Goal: Task Accomplishment & Management: Use online tool/utility

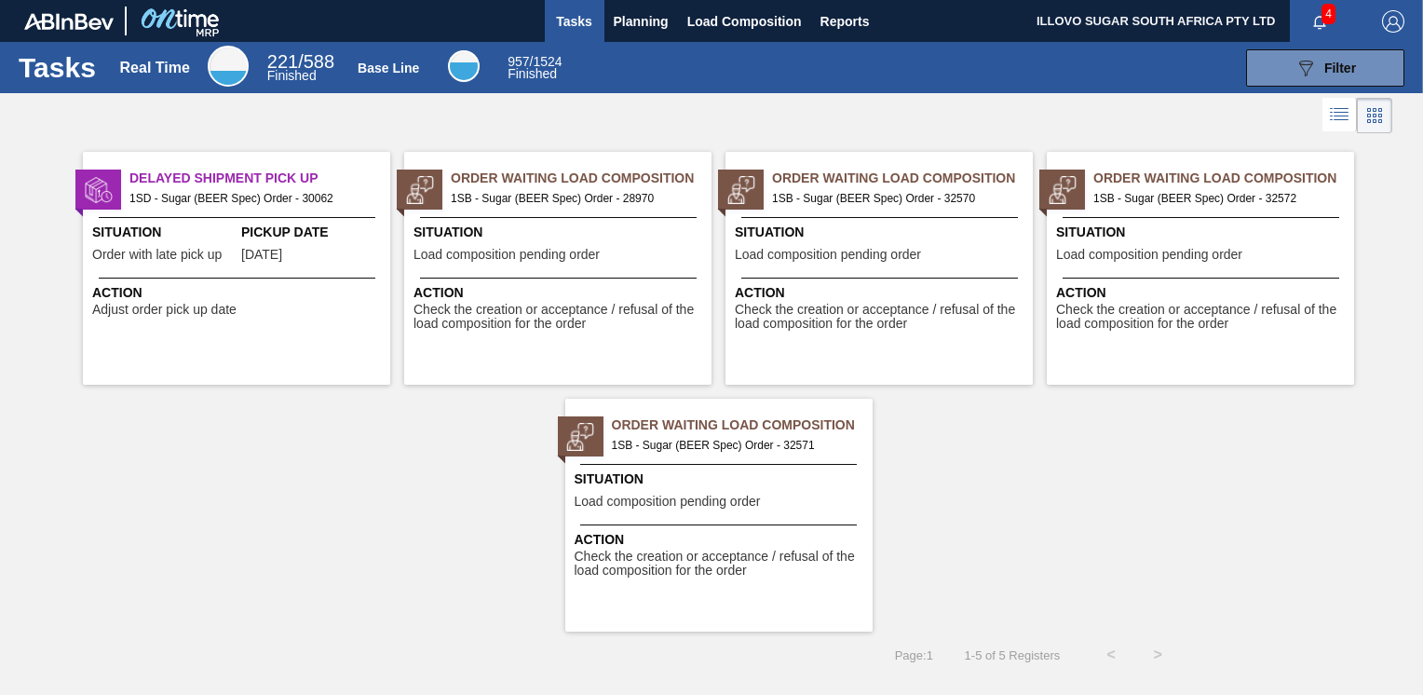
click at [867, 205] on span "1SB - Sugar (BEER Spec) Order - 32570" at bounding box center [895, 198] width 246 height 20
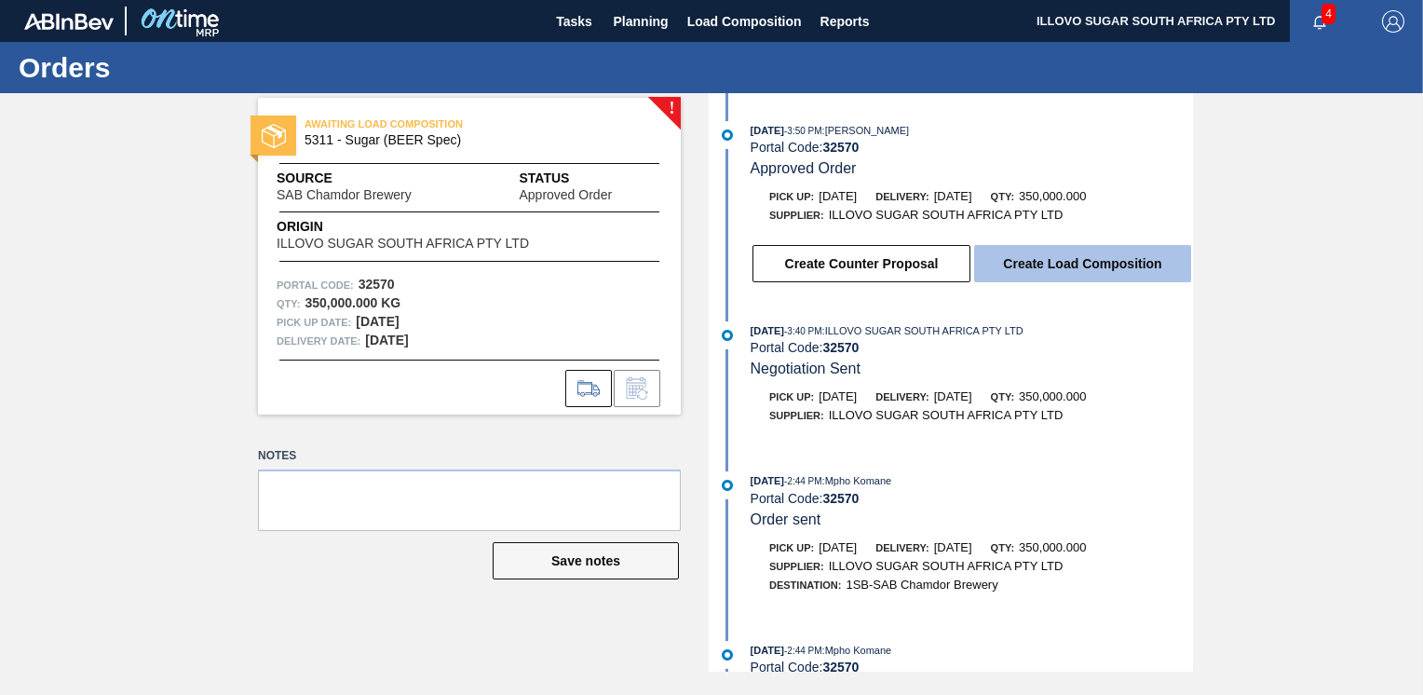
click at [1029, 272] on button "Create Load Composition" at bounding box center [1082, 263] width 217 height 37
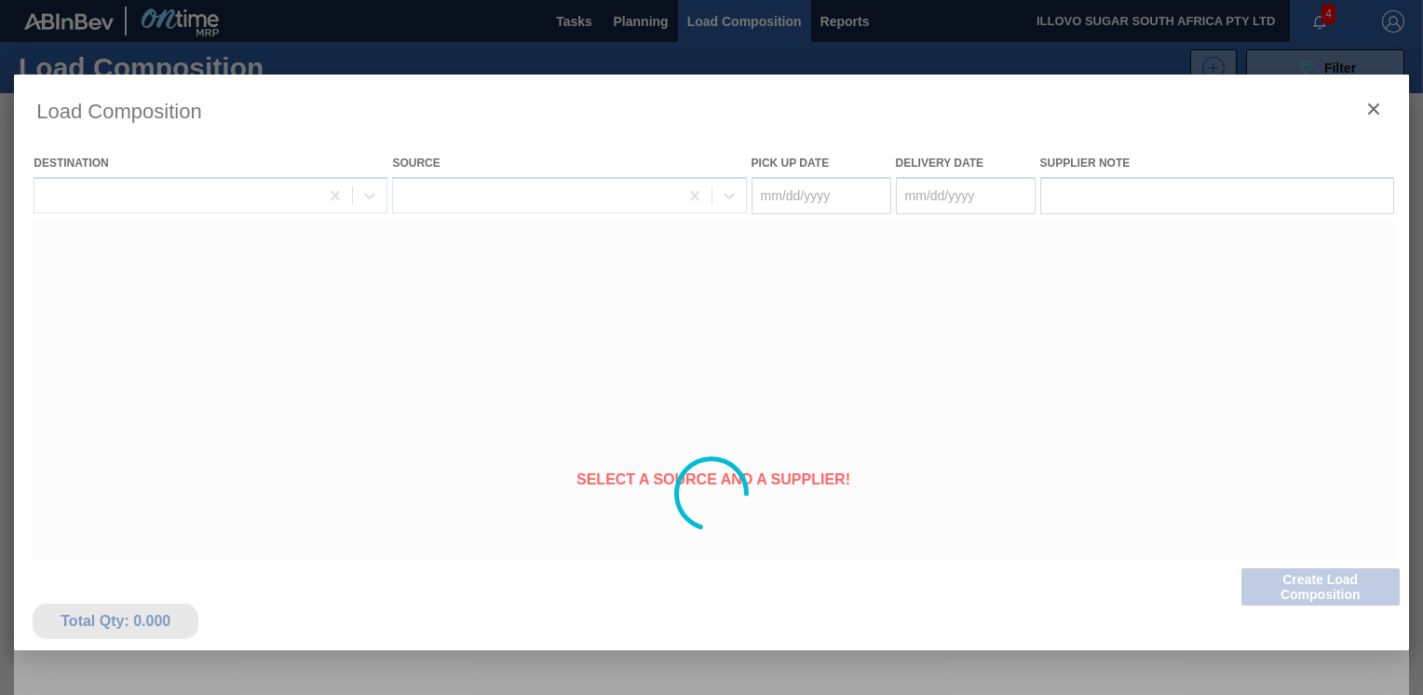
type Date "[DATE]"
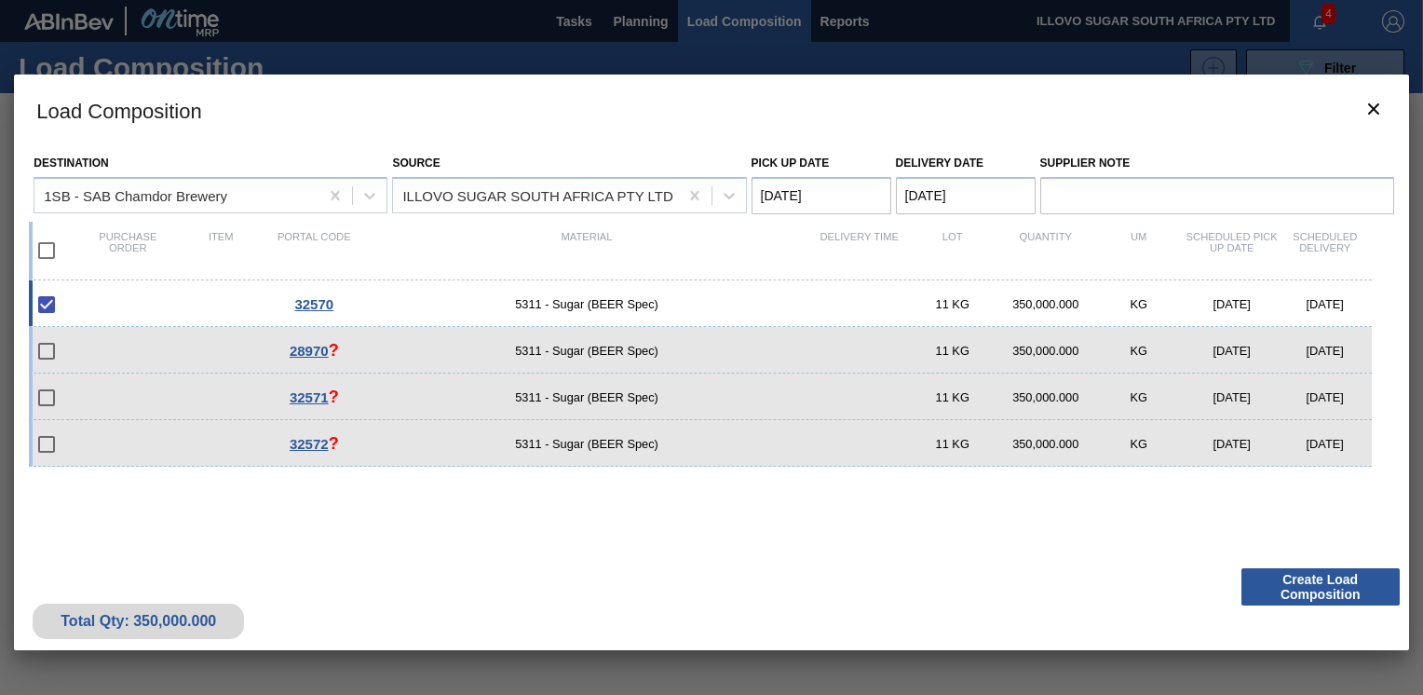
click at [1315, 587] on button "Create Load Composition" at bounding box center [1320, 586] width 158 height 37
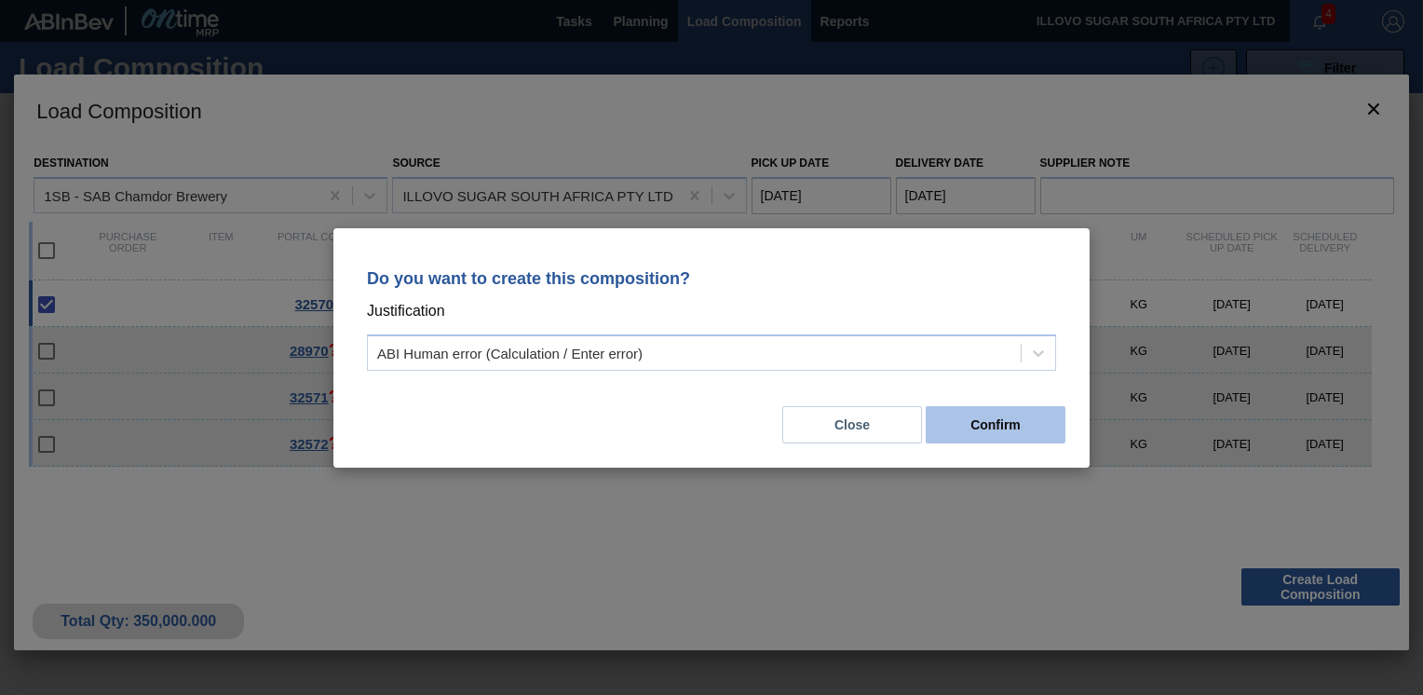
click at [987, 420] on button "Confirm" at bounding box center [996, 424] width 140 height 37
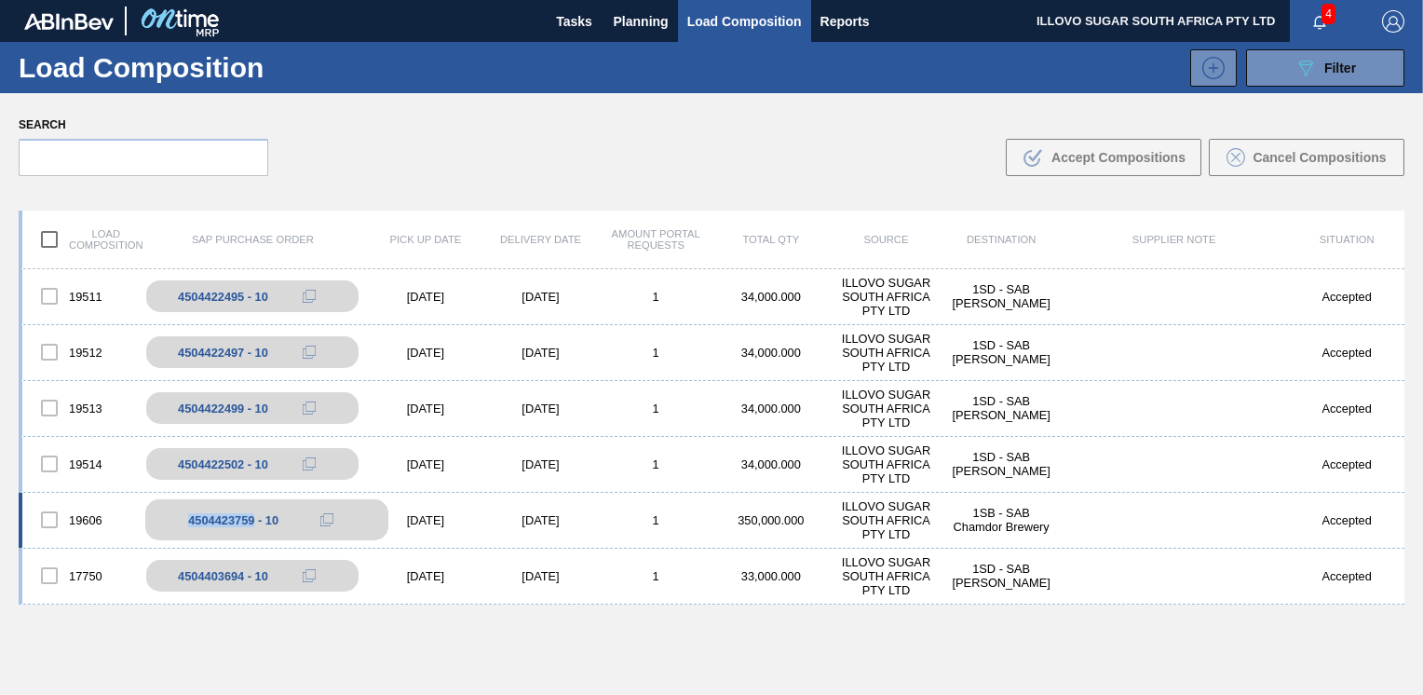
drag, startPoint x: 253, startPoint y: 522, endPoint x: 183, endPoint y: 523, distance: 70.8
click at [183, 523] on div "4504423759 - 10" at bounding box center [266, 519] width 243 height 41
copy div "4504423759"
click at [1349, 294] on div "Accepted" at bounding box center [1346, 297] width 115 height 14
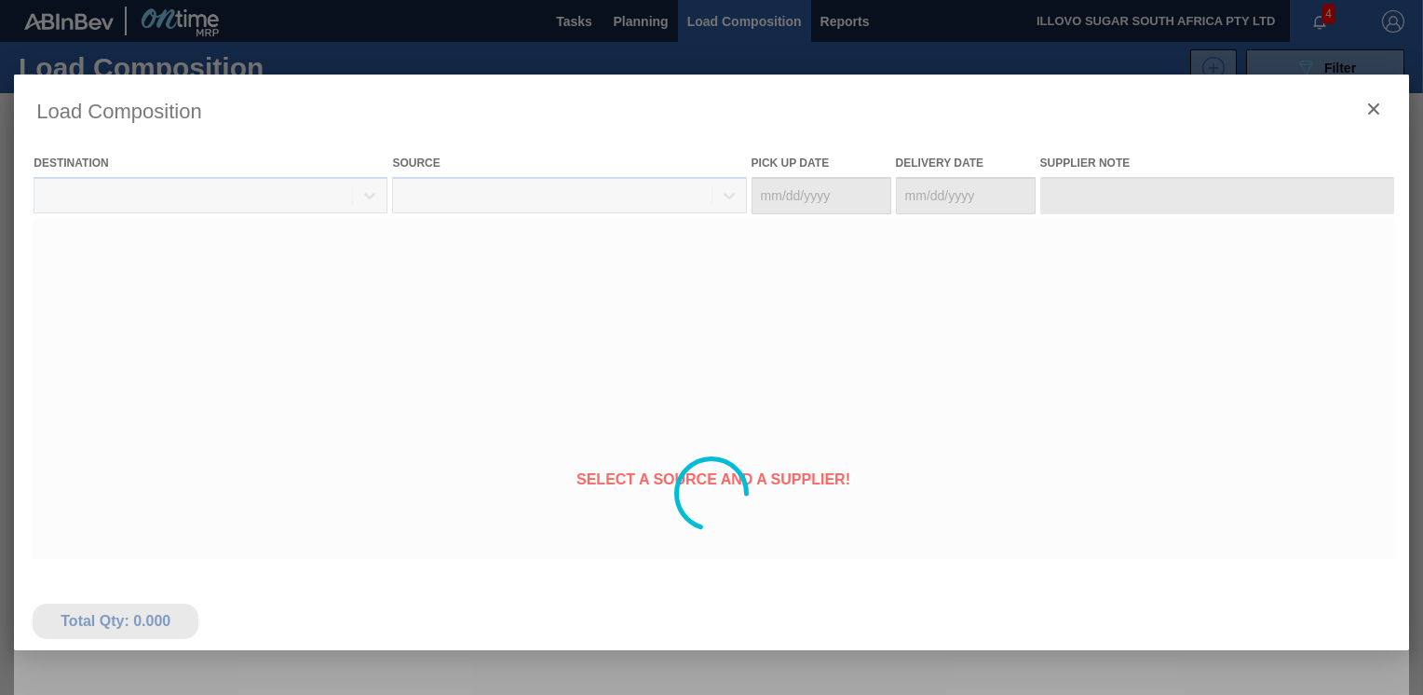
type Date "[DATE]"
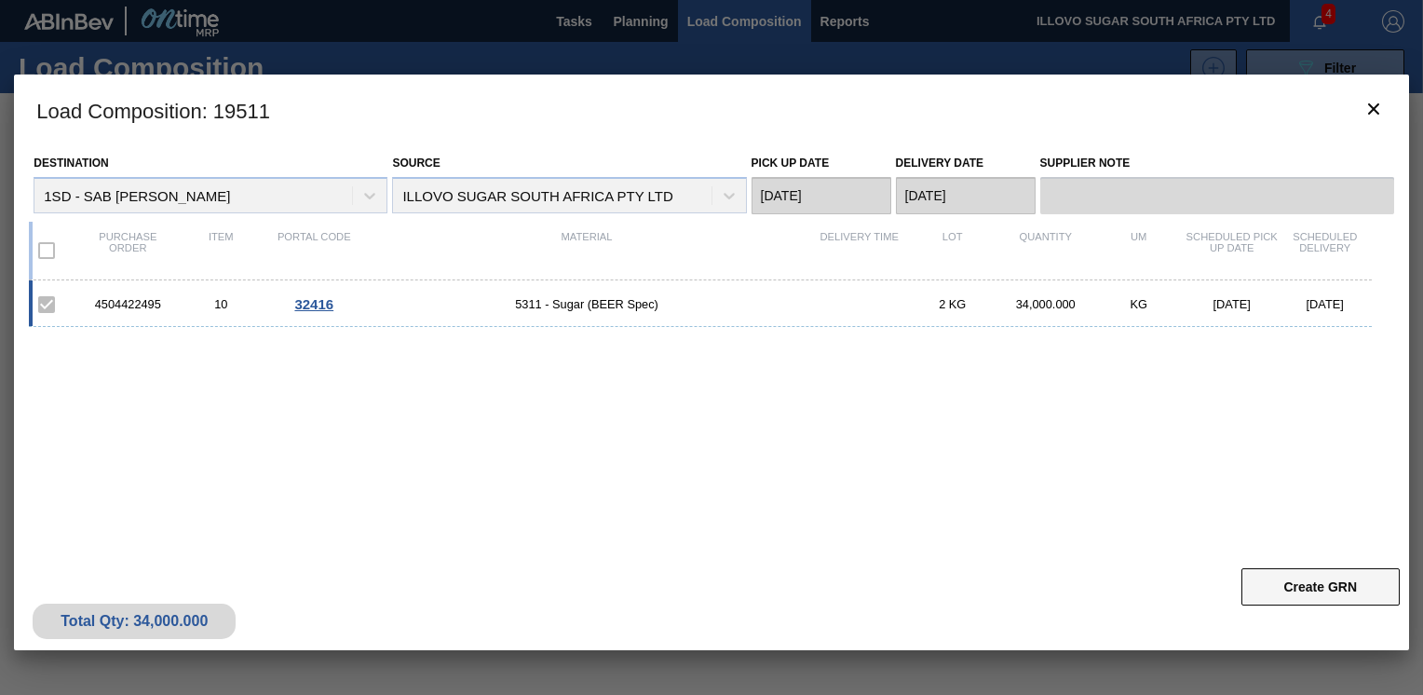
click at [1322, 585] on button "Create GRN" at bounding box center [1320, 586] width 158 height 37
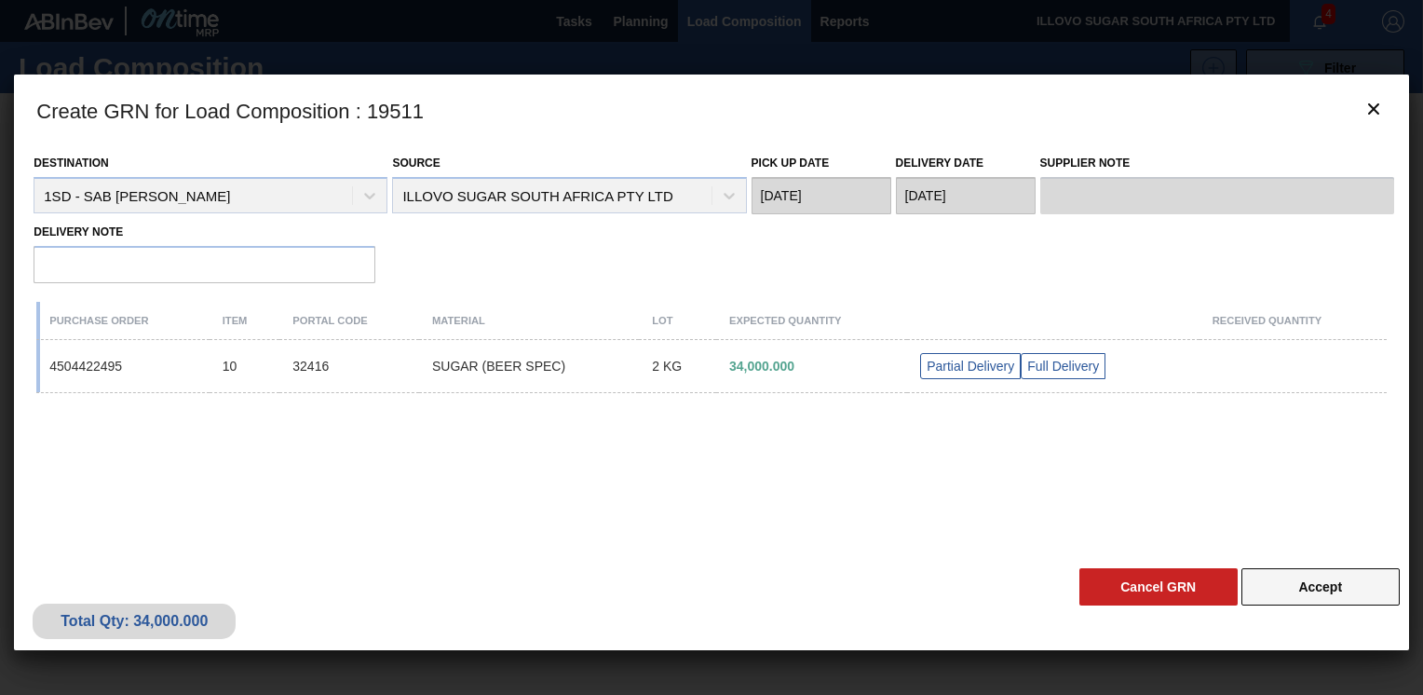
click at [1321, 585] on button "Accept" at bounding box center [1320, 586] width 158 height 37
click at [1058, 358] on div "Full Delivery" at bounding box center [1063, 366] width 85 height 26
click at [1313, 586] on button "Accept" at bounding box center [1320, 586] width 158 height 37
click at [1375, 104] on icon "botão de ícone" at bounding box center [1374, 109] width 22 height 22
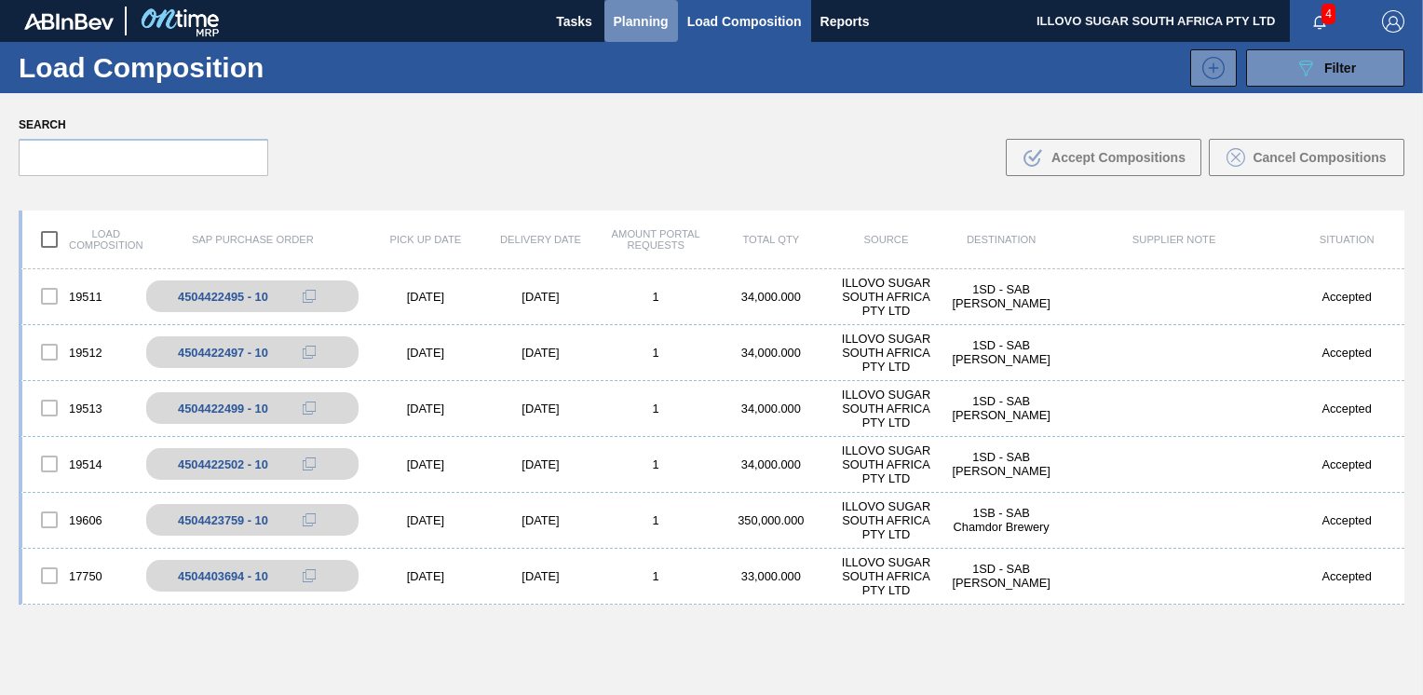
click at [630, 25] on span "Planning" at bounding box center [641, 21] width 55 height 22
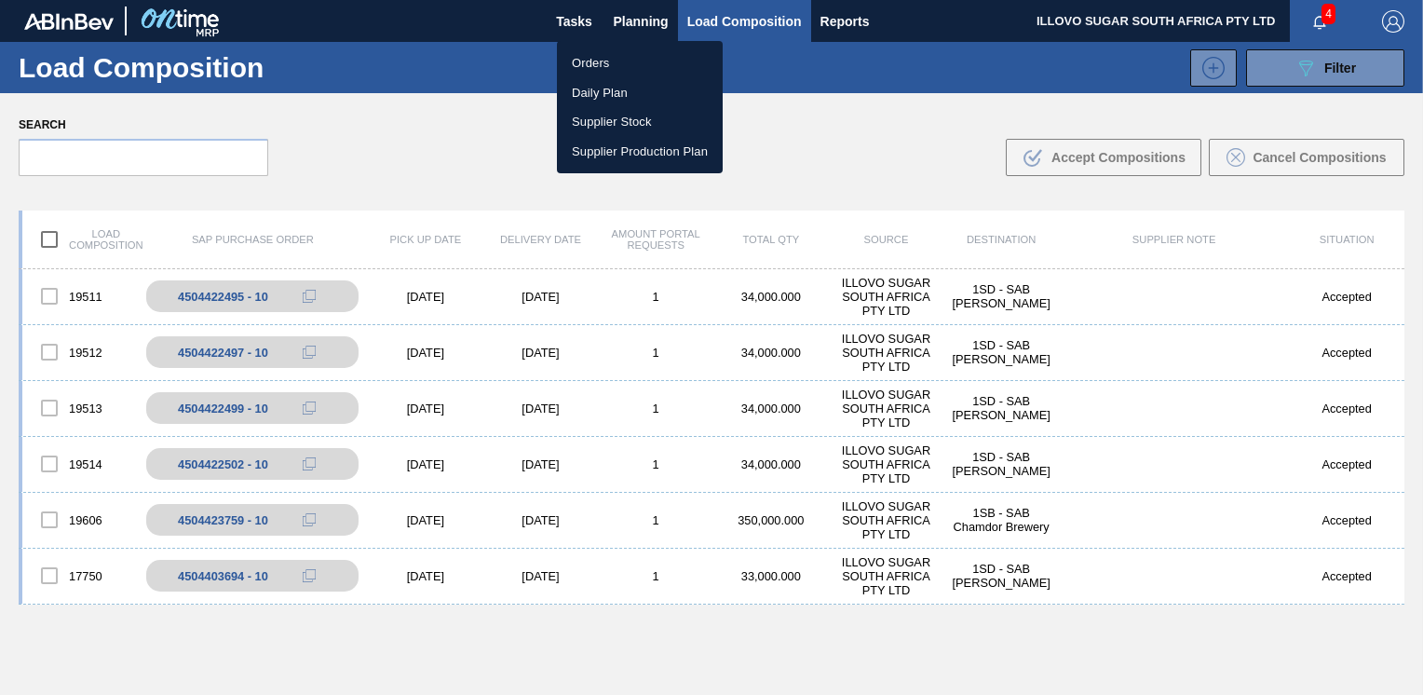
click at [603, 63] on li "Orders" at bounding box center [640, 63] width 166 height 30
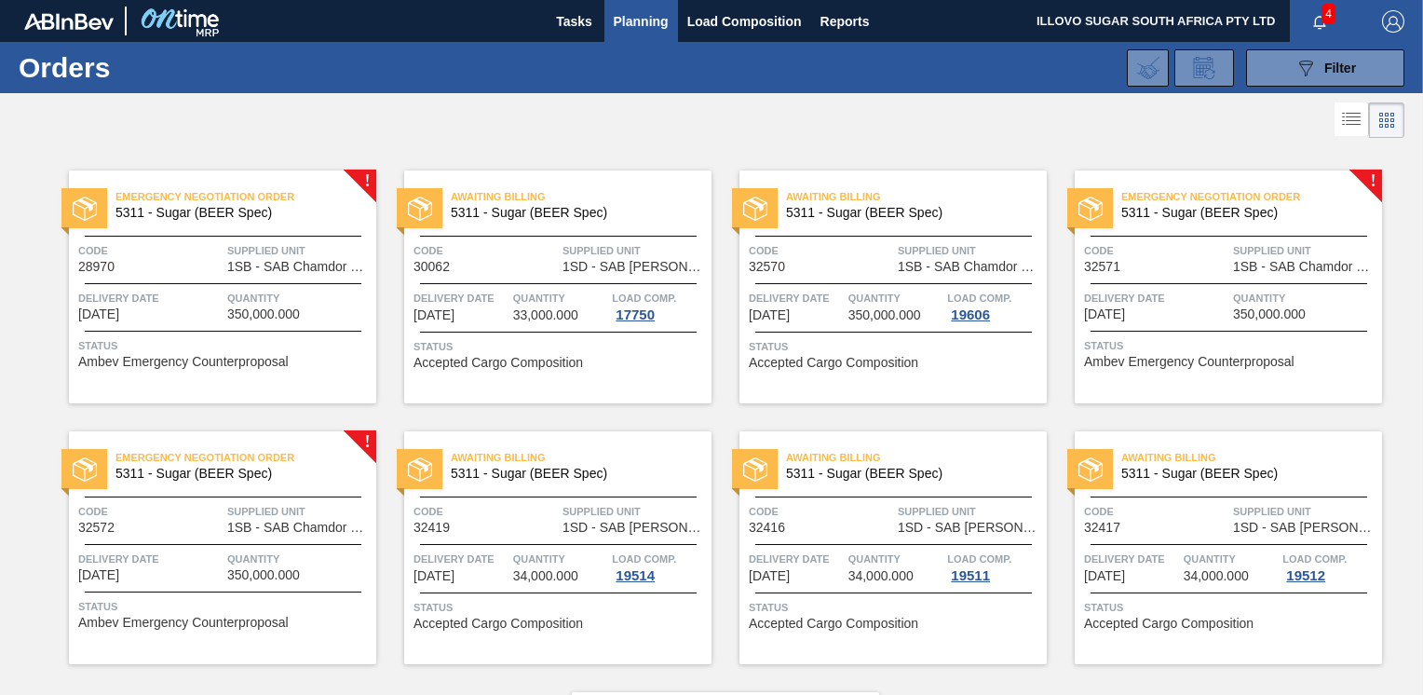
click at [1160, 303] on span "Delivery Date" at bounding box center [1156, 298] width 144 height 19
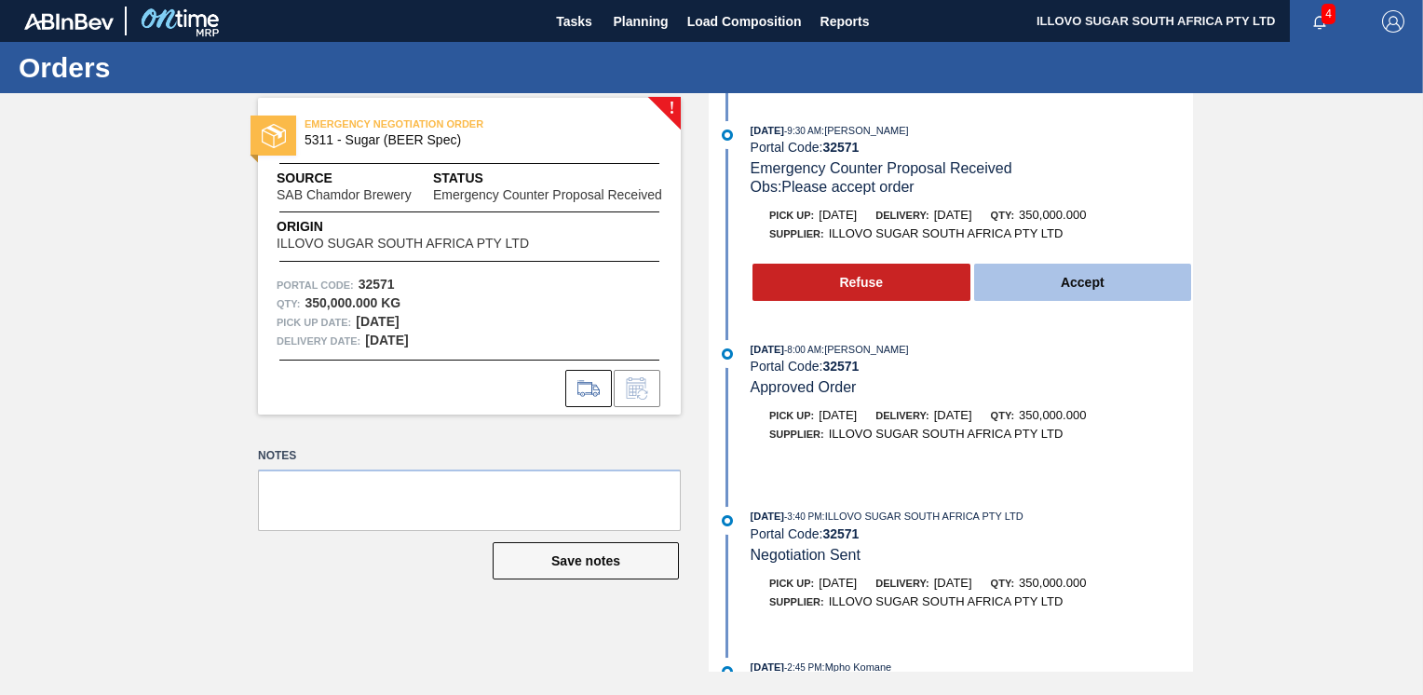
click at [1080, 277] on button "Accept" at bounding box center [1083, 282] width 218 height 37
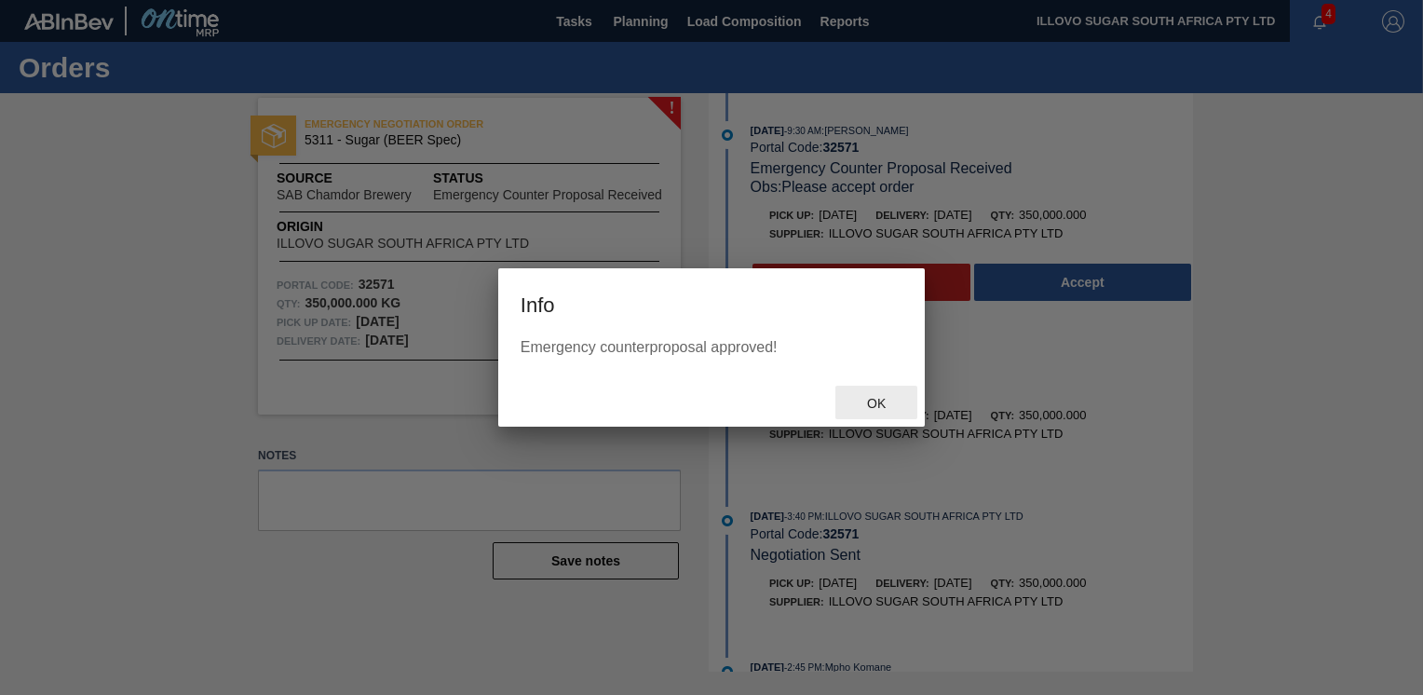
click at [886, 404] on span "Ok" at bounding box center [876, 403] width 48 height 15
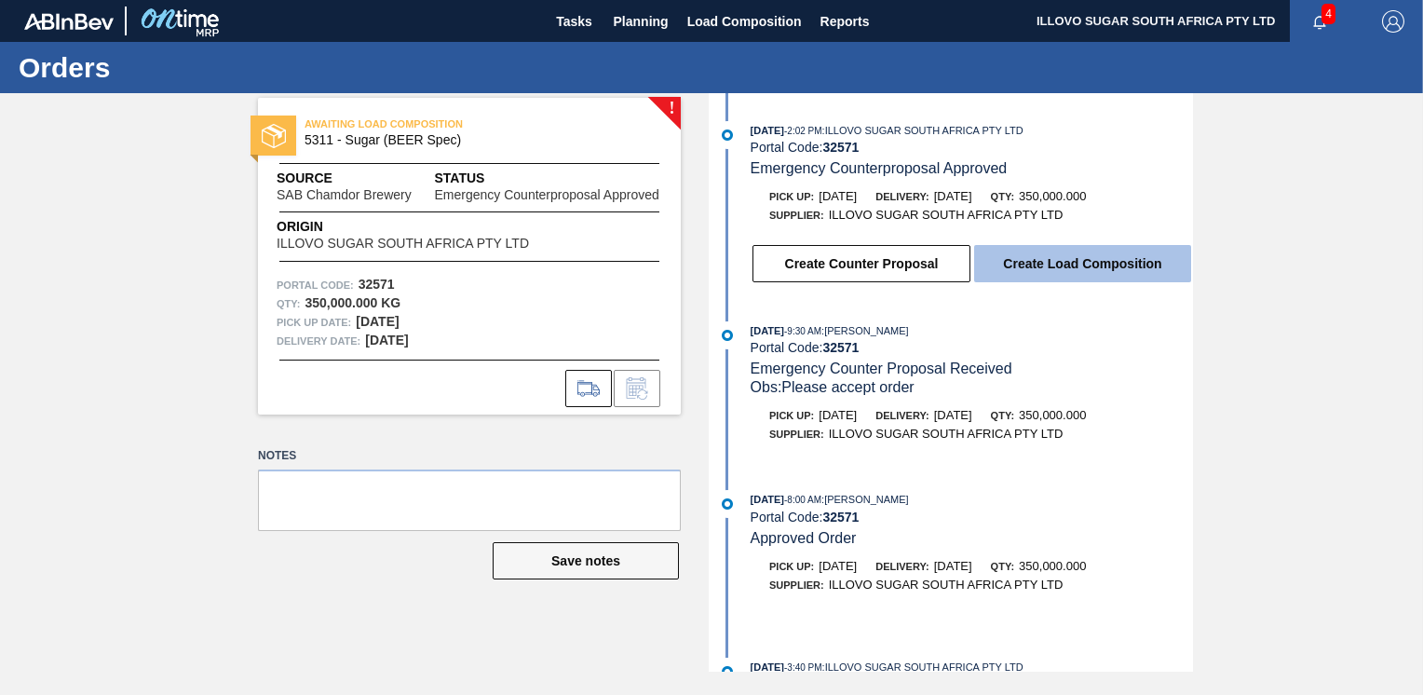
click at [1079, 270] on button "Create Load Composition" at bounding box center [1082, 263] width 217 height 37
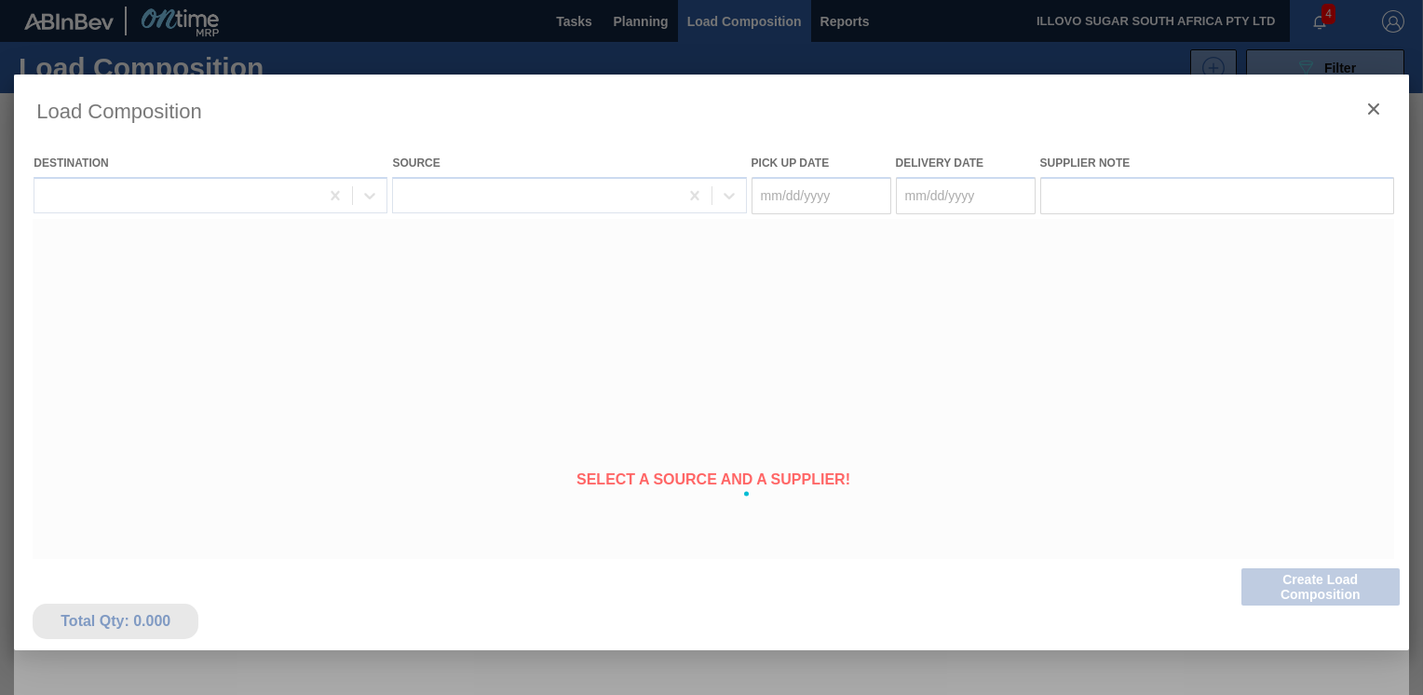
type Date "[DATE]"
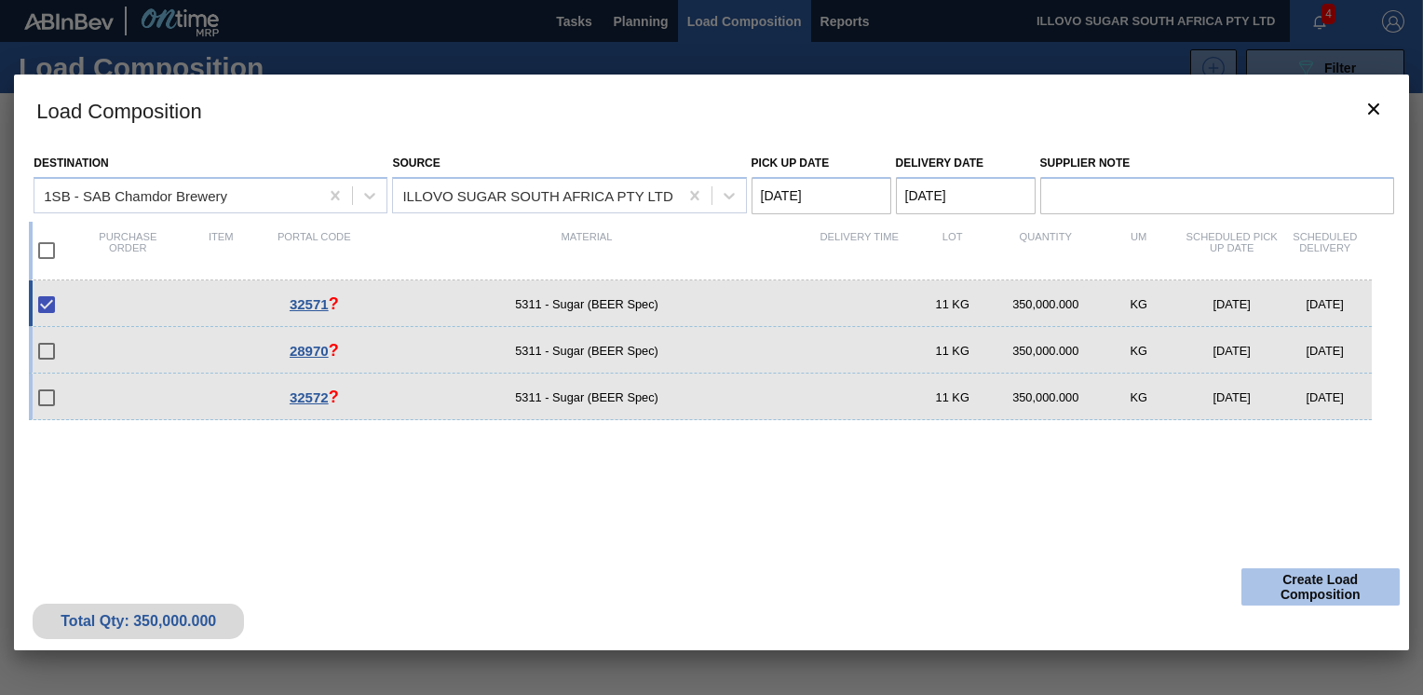
click at [1304, 583] on button "Create Load Composition" at bounding box center [1320, 586] width 158 height 37
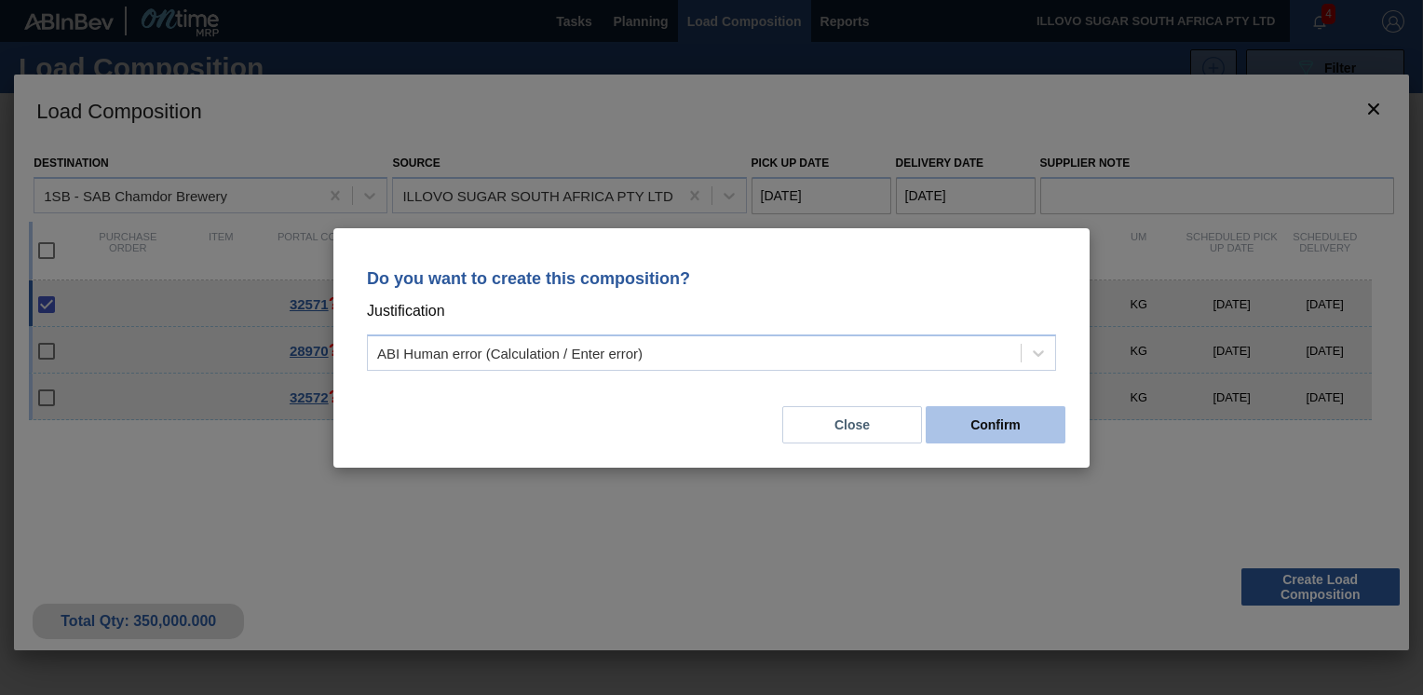
click at [979, 434] on button "Confirm" at bounding box center [996, 424] width 140 height 37
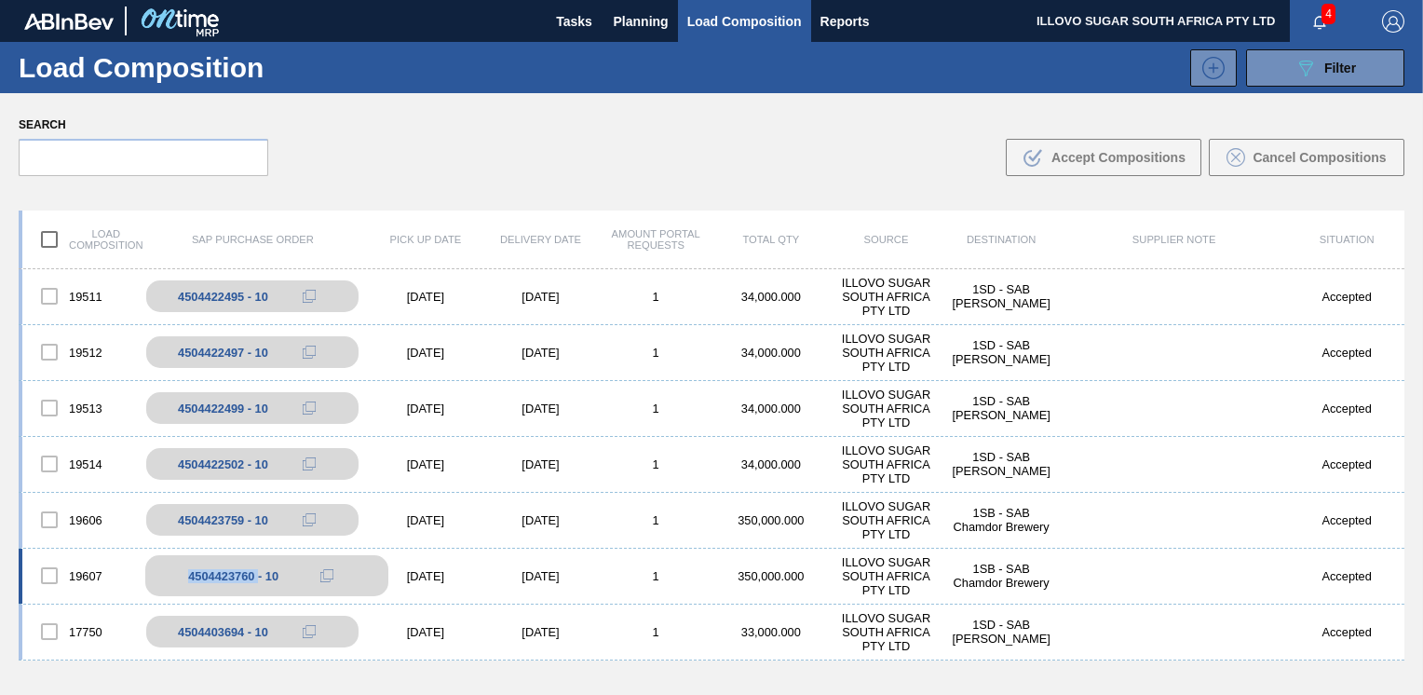
drag, startPoint x: 256, startPoint y: 576, endPoint x: 187, endPoint y: 580, distance: 69.1
click at [188, 580] on div "4504423760 - 10" at bounding box center [233, 576] width 90 height 14
copy div "4504423760"
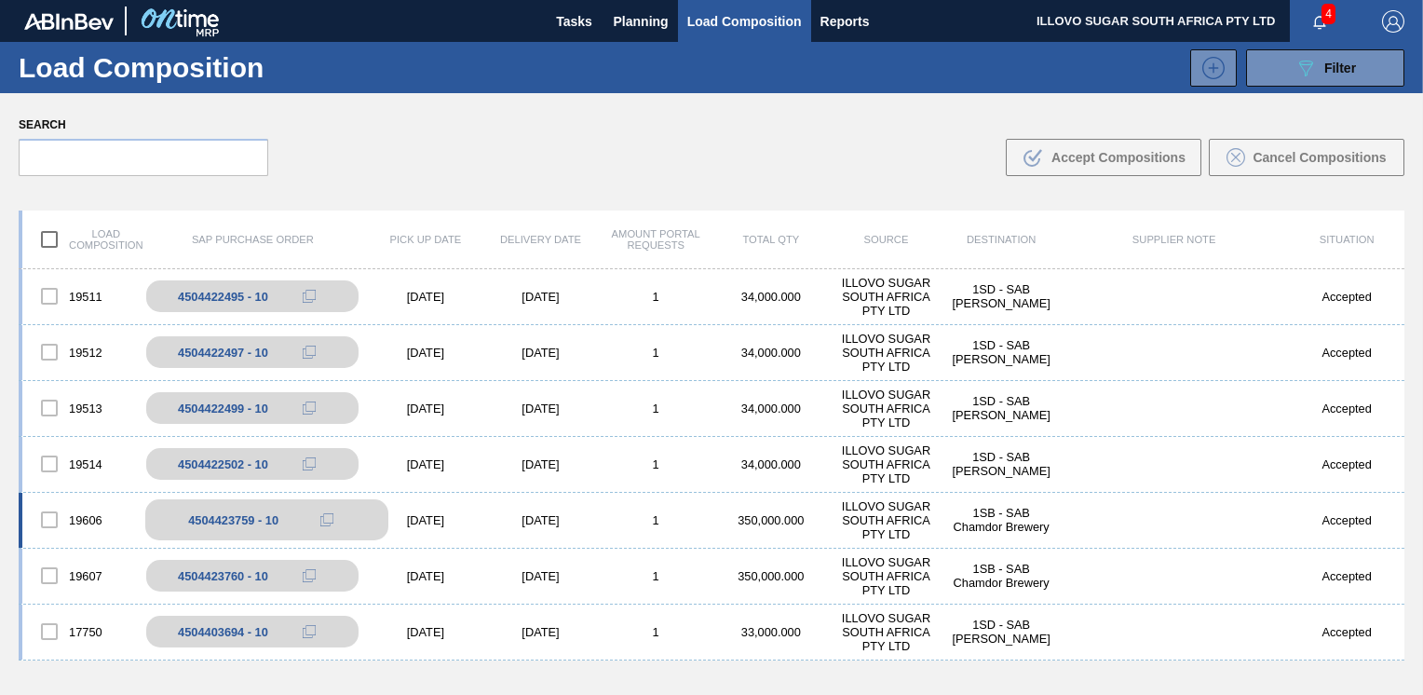
click at [231, 518] on div "4504423759 - 10" at bounding box center [233, 520] width 90 height 14
click at [654, 19] on span "Planning" at bounding box center [641, 21] width 55 height 22
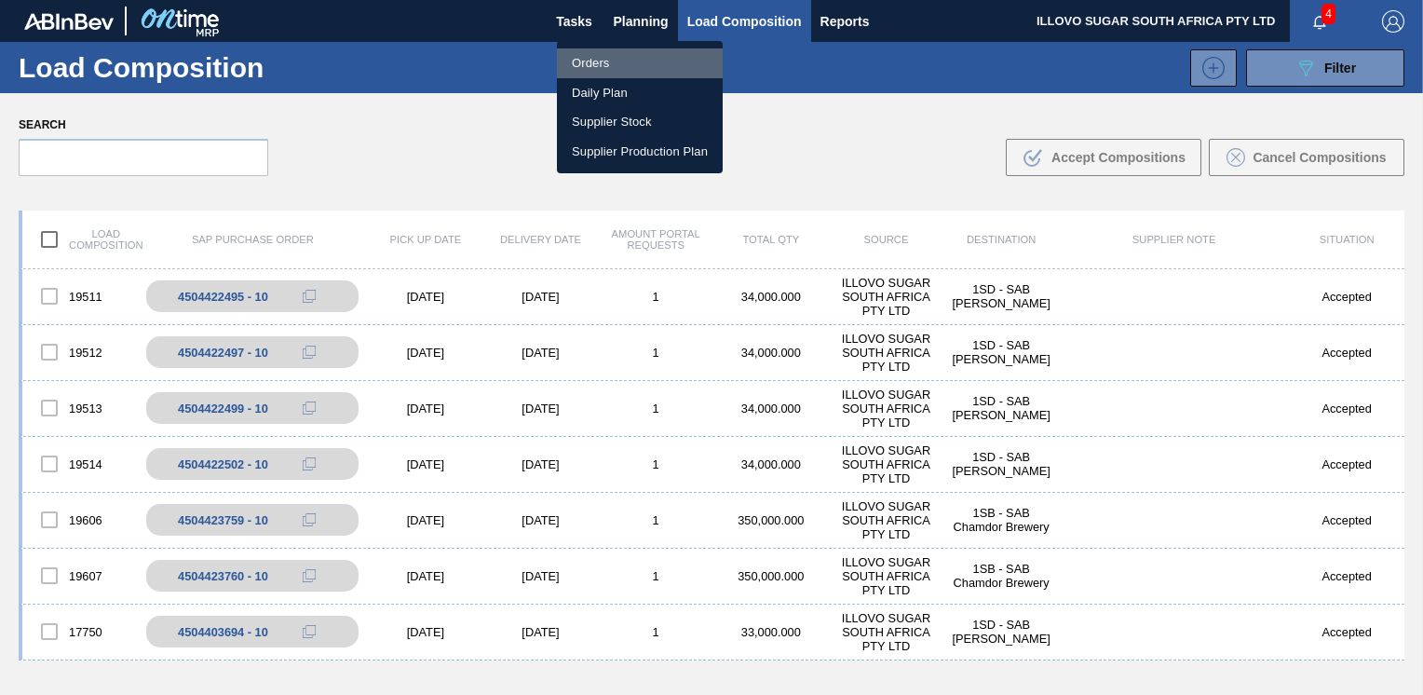
click at [599, 60] on li "Orders" at bounding box center [640, 63] width 166 height 30
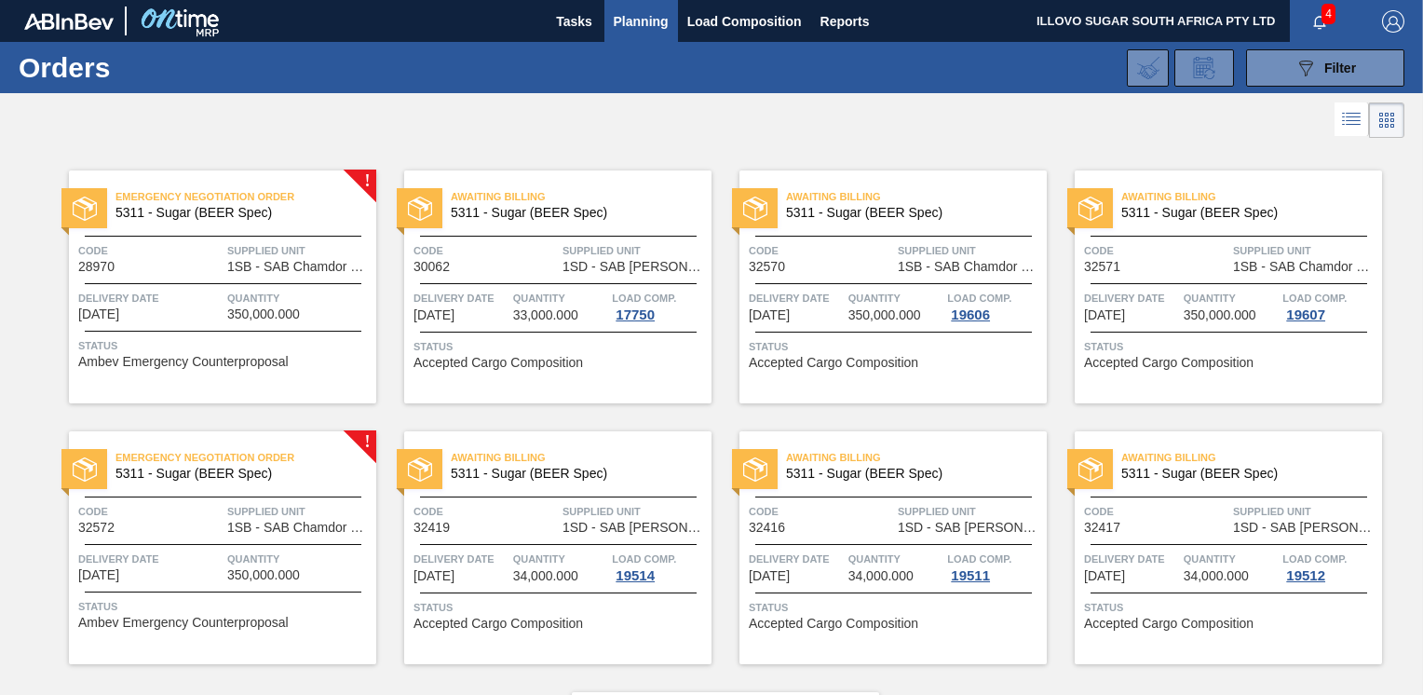
click at [740, 264] on div "Code 32570 Supplied Unit 1SB - SAB Chamdor Brewery" at bounding box center [892, 257] width 307 height 33
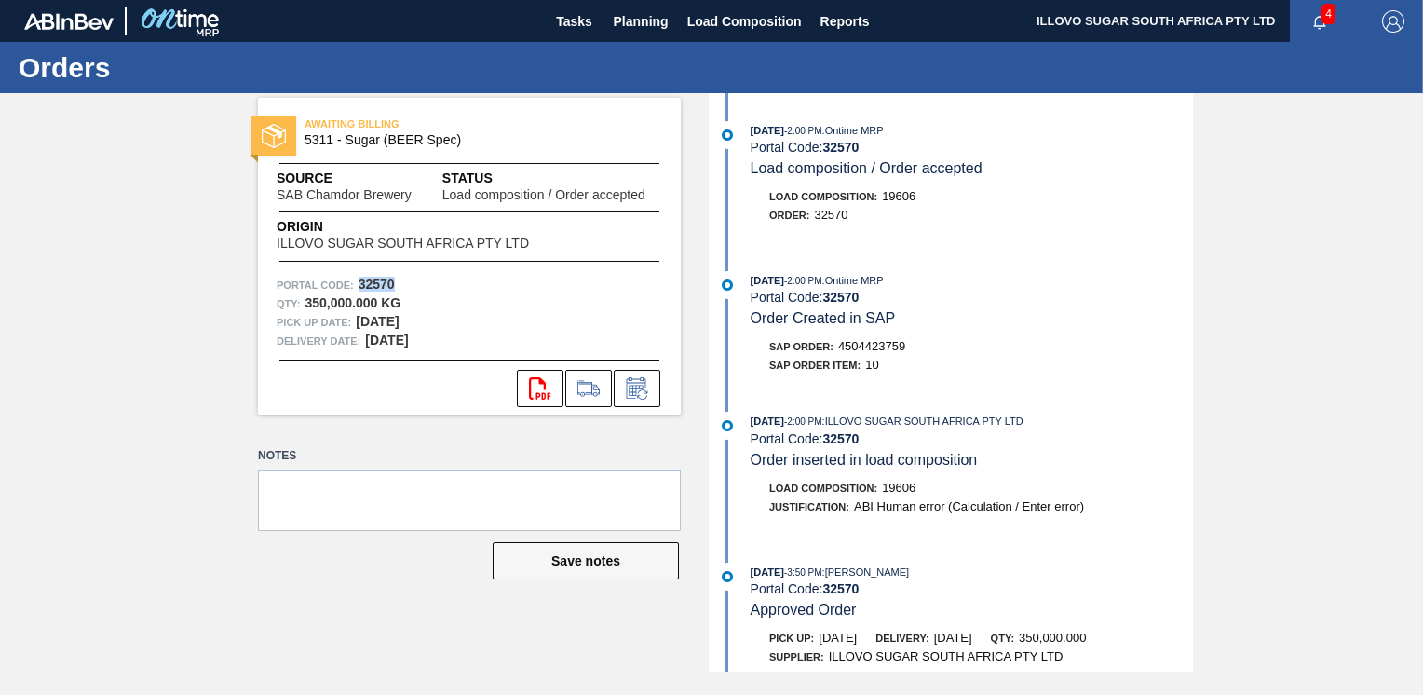
drag, startPoint x: 360, startPoint y: 286, endPoint x: 396, endPoint y: 286, distance: 35.4
click at [396, 286] on div "Portal Code: 32570" at bounding box center [470, 285] width 386 height 19
click at [399, 289] on div "Portal Code: 32570 Qty : 350,000.000 KG Pick up Date: [DATE] Delivery Date: [DA…" at bounding box center [469, 313] width 423 height 75
copy div "Portal Code: 32570"
click at [638, 19] on span "Planning" at bounding box center [641, 21] width 55 height 22
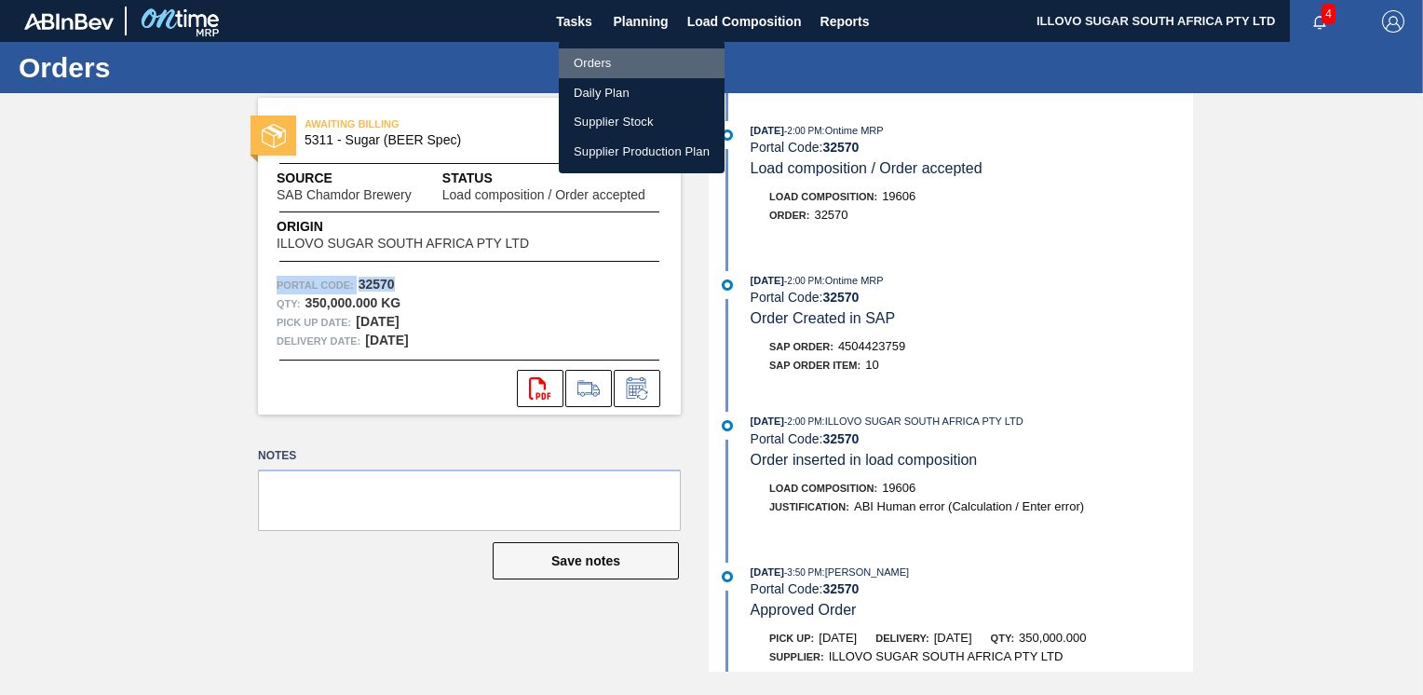
click at [611, 62] on li "Orders" at bounding box center [642, 63] width 166 height 30
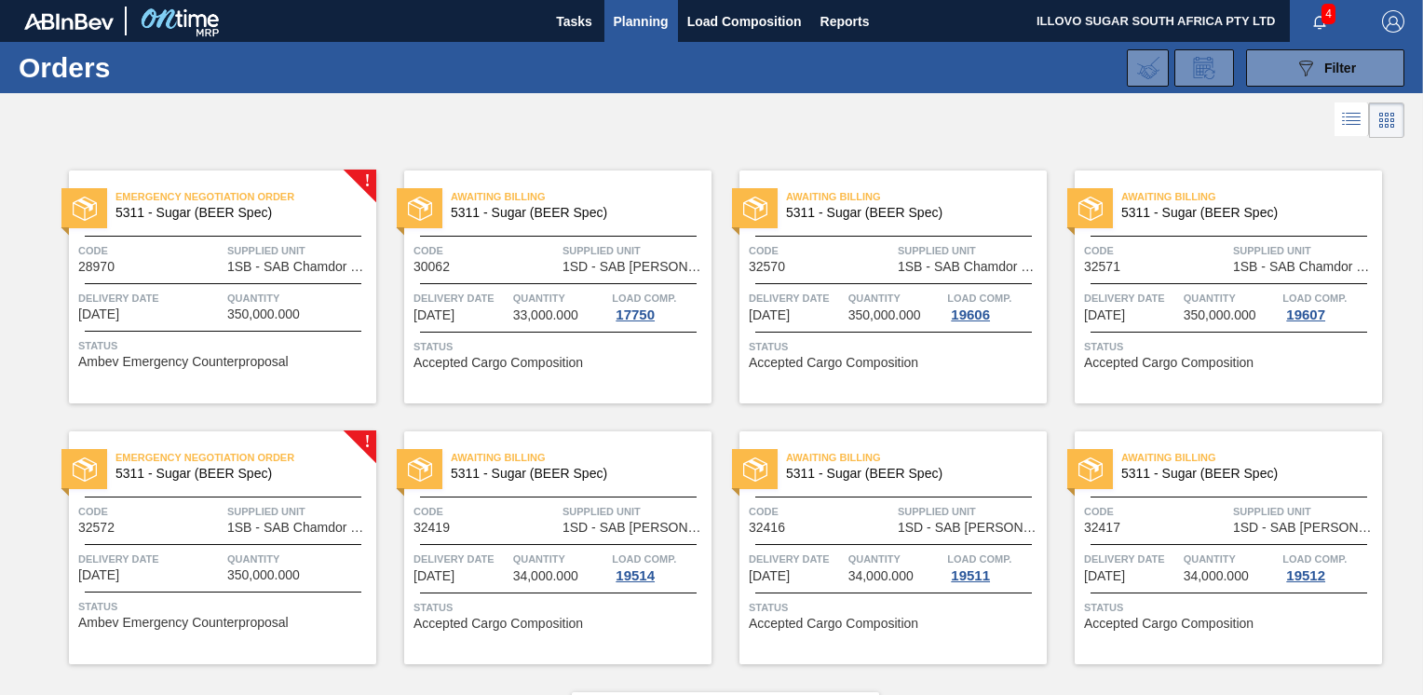
click at [227, 533] on span "1SB - SAB Chamdor Brewery" at bounding box center [299, 528] width 144 height 14
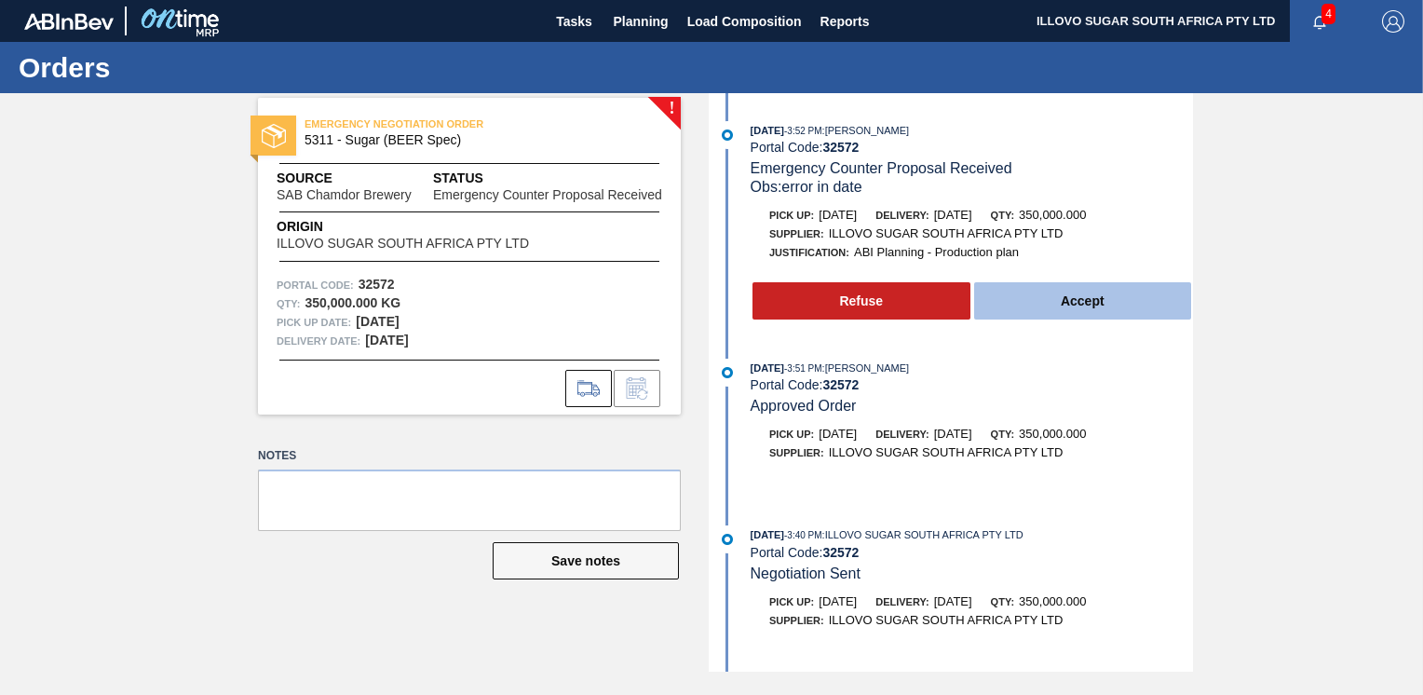
click at [1054, 309] on button "Accept" at bounding box center [1083, 300] width 218 height 37
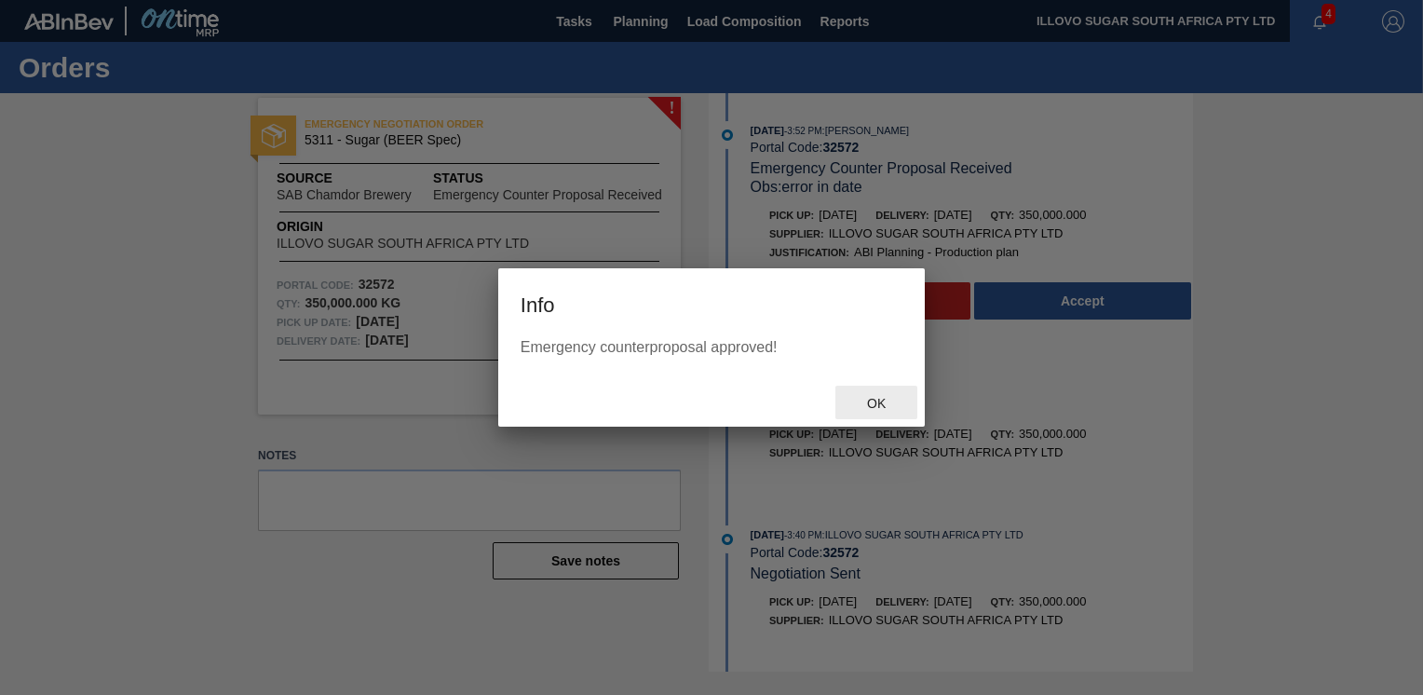
click at [879, 404] on span "Ok" at bounding box center [876, 403] width 48 height 15
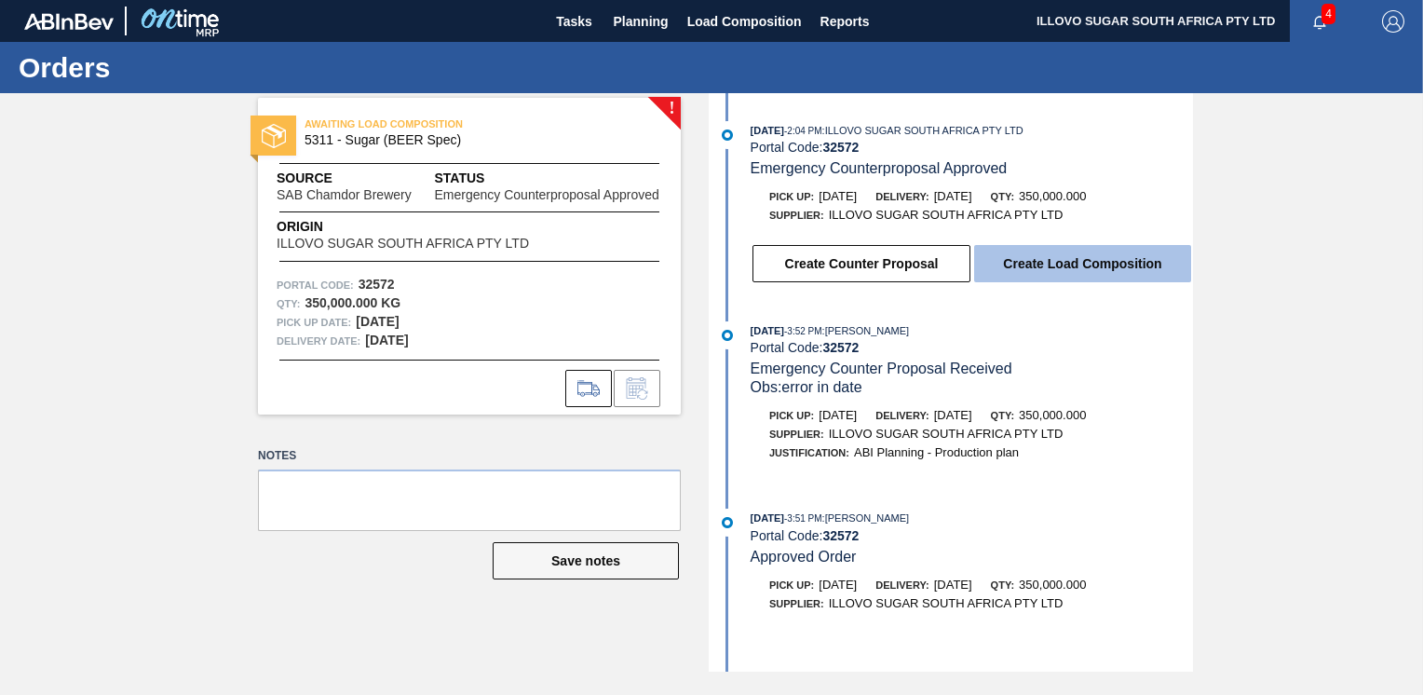
click at [1027, 266] on button "Create Load Composition" at bounding box center [1082, 263] width 217 height 37
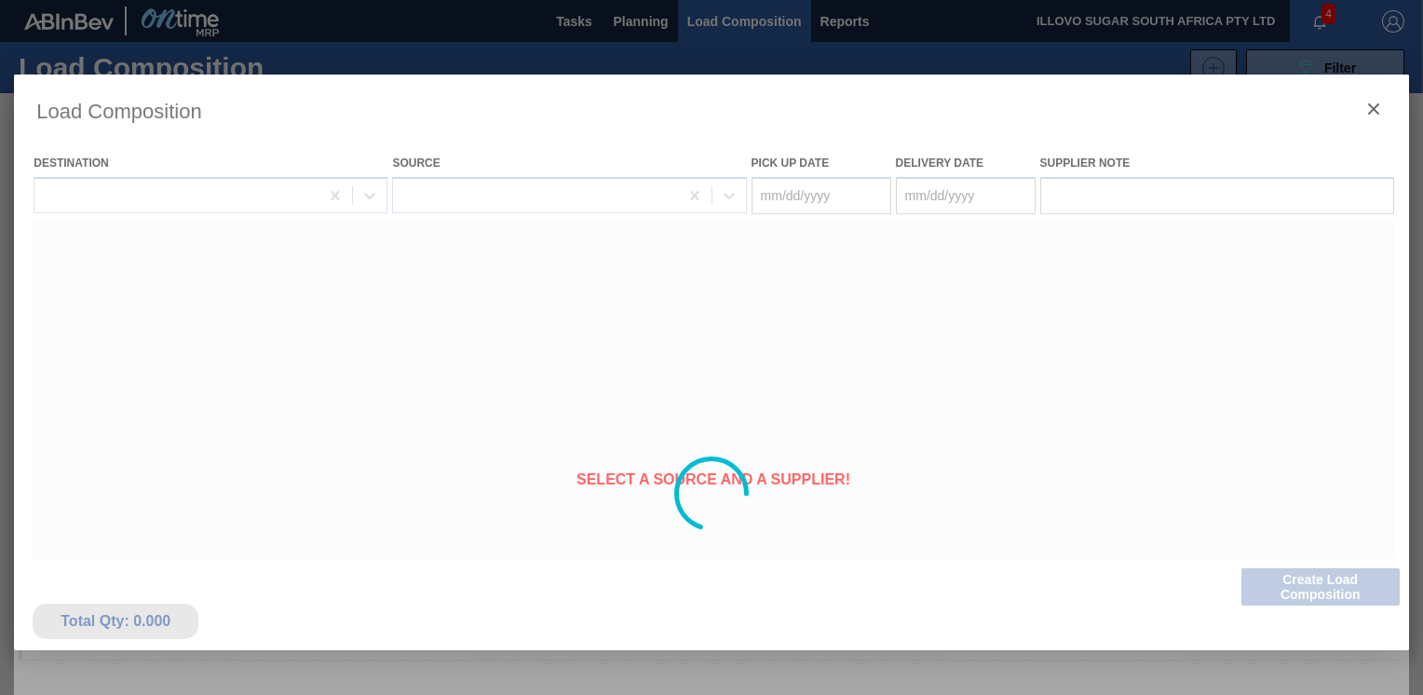
type Date "[DATE]"
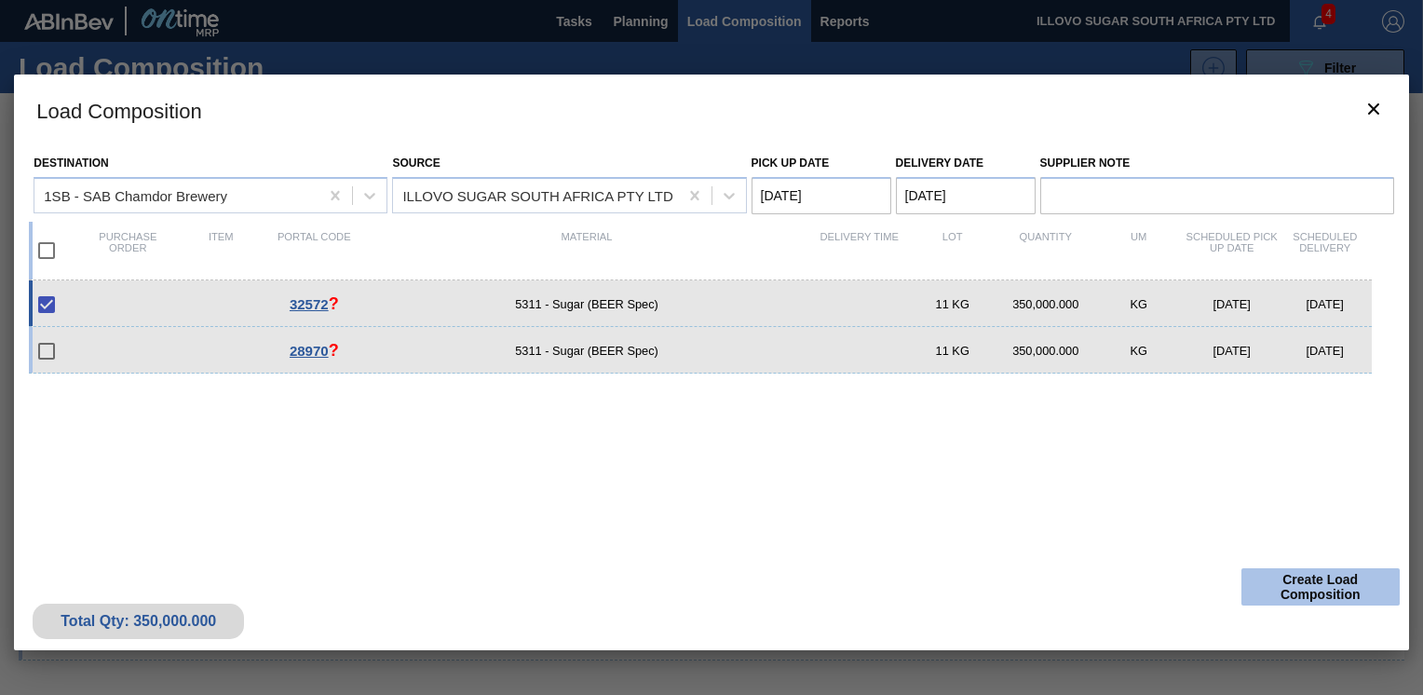
click at [1296, 590] on button "Create Load Composition" at bounding box center [1320, 586] width 158 height 37
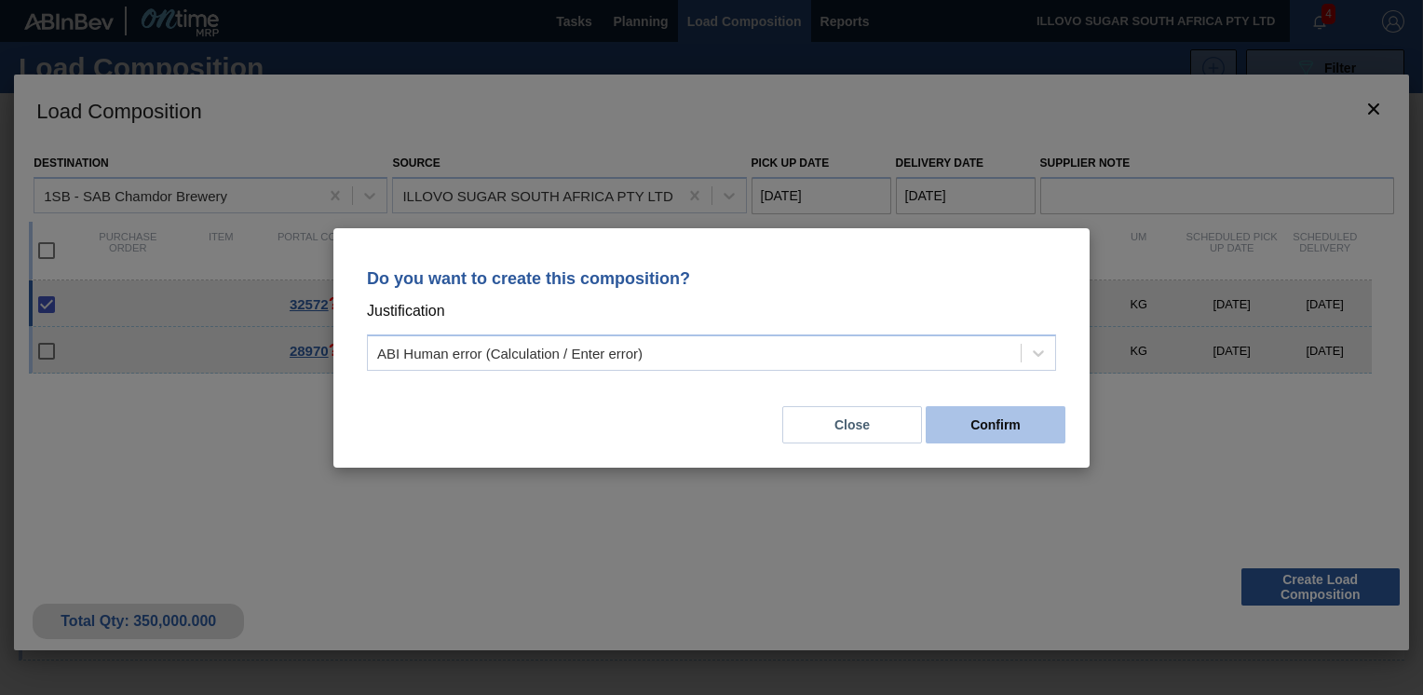
click at [972, 427] on button "Confirm" at bounding box center [996, 424] width 140 height 37
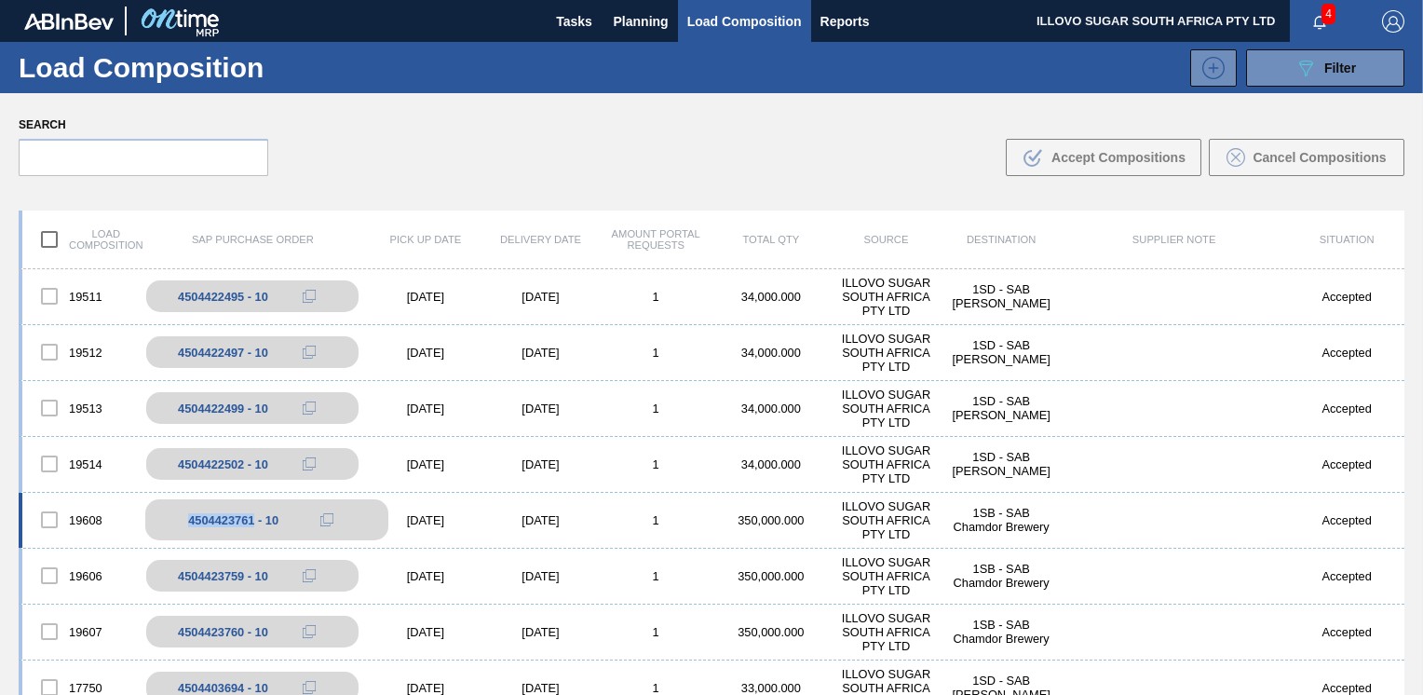
drag, startPoint x: 253, startPoint y: 521, endPoint x: 183, endPoint y: 527, distance: 71.1
click at [183, 527] on div "4504423761 - 10" at bounding box center [266, 519] width 243 height 41
copy div "4504423761"
click at [208, 525] on div "4504423761 - 10" at bounding box center [233, 520] width 90 height 14
click at [626, 17] on span "Planning" at bounding box center [641, 21] width 55 height 22
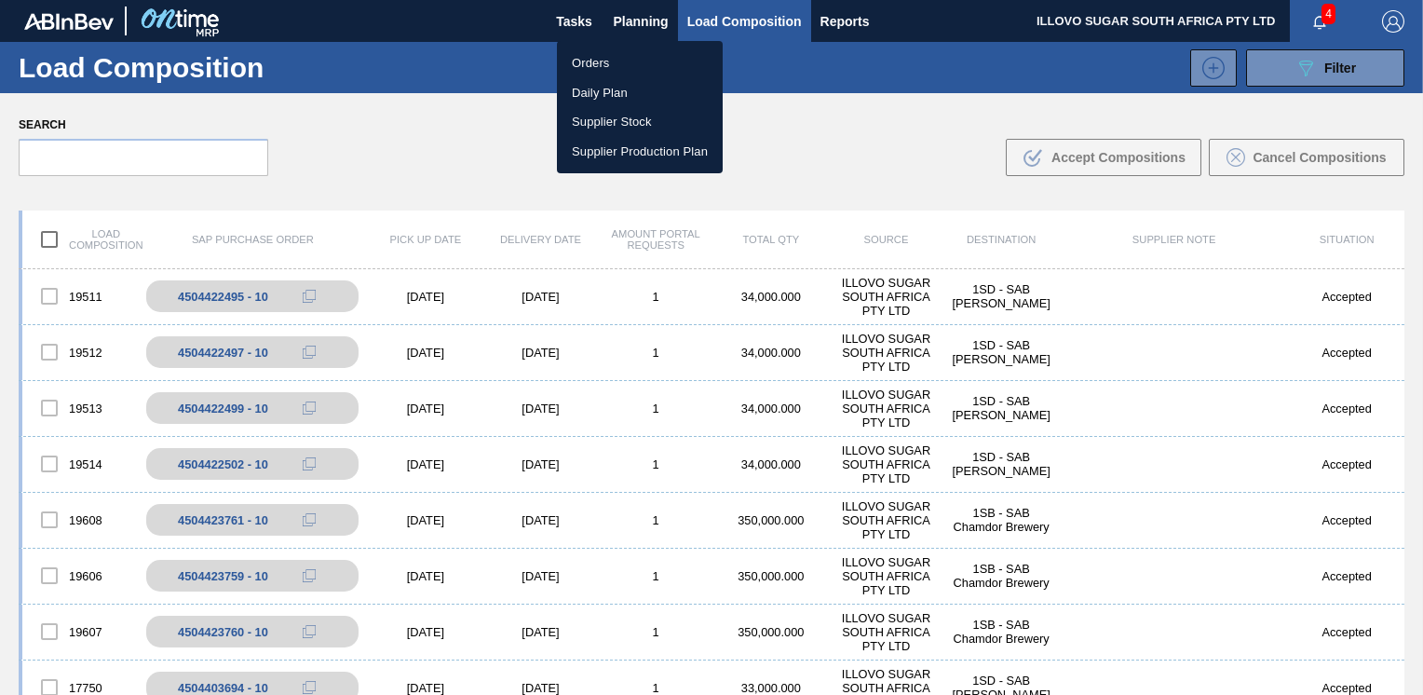
click at [586, 61] on li "Orders" at bounding box center [640, 63] width 166 height 30
